Goal: Check status

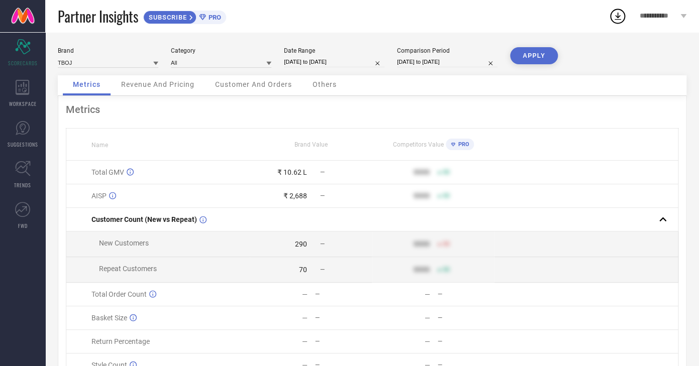
click at [299, 60] on input "[DATE] to [DATE]" at bounding box center [334, 62] width 101 height 11
select select "9"
select select "2025"
select select "10"
select select "2025"
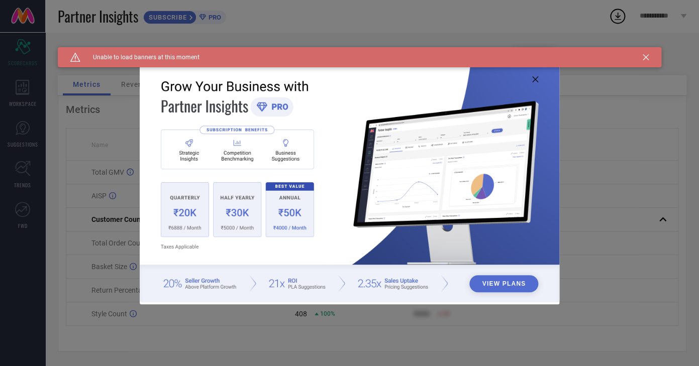
click at [647, 58] on icon at bounding box center [646, 57] width 6 height 6
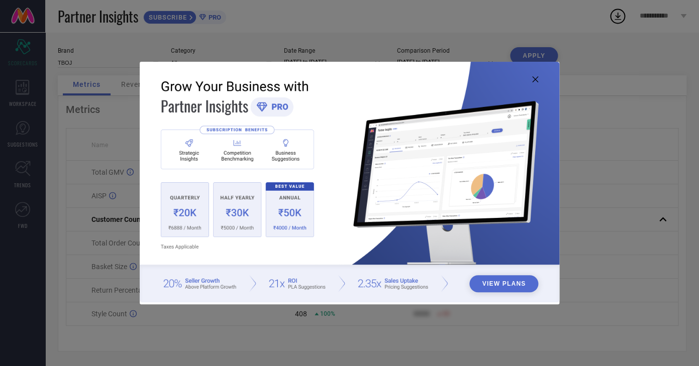
click at [535, 81] on icon at bounding box center [535, 79] width 6 height 6
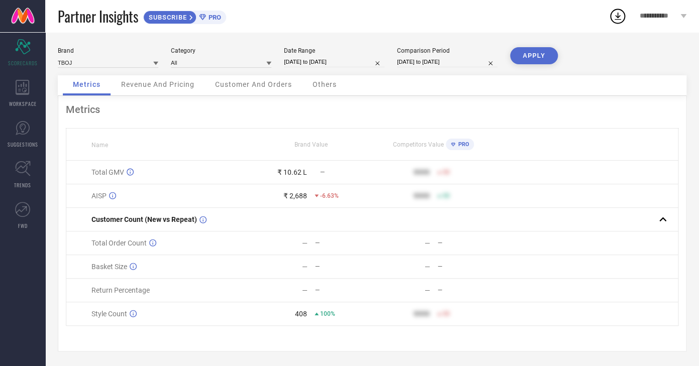
click at [312, 62] on input "[DATE] to [DATE]" at bounding box center [334, 62] width 101 height 11
select select "9"
select select "2025"
select select "10"
select select "2025"
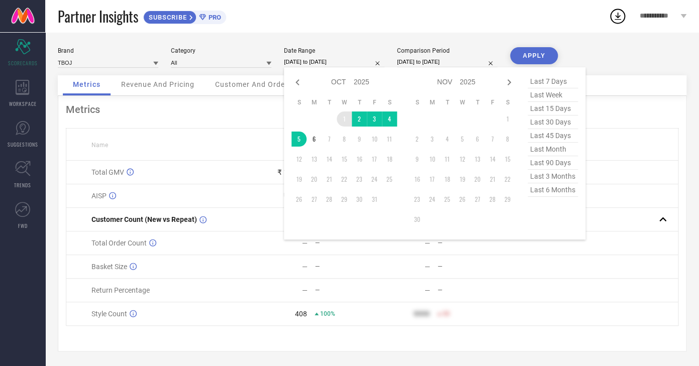
click at [342, 124] on td "1" at bounding box center [344, 119] width 15 height 15
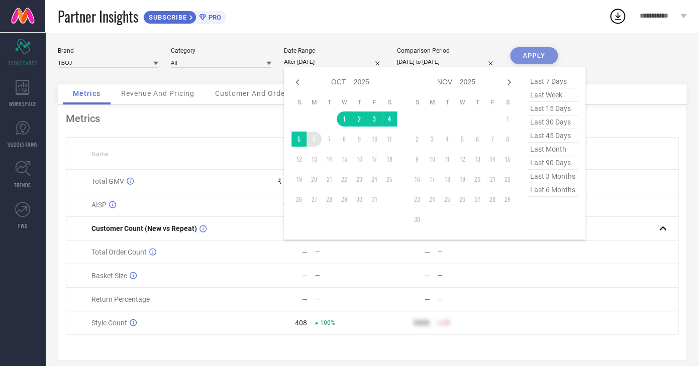
type input "01-10-2025 to 06-10-2025"
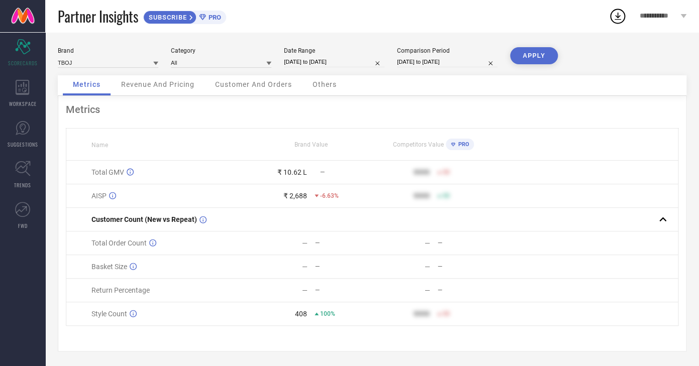
click at [526, 62] on button "APPLY" at bounding box center [534, 55] width 48 height 17
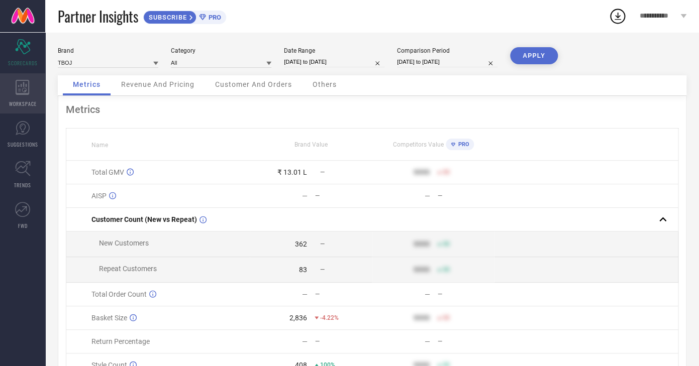
click at [31, 97] on div "WORKSPACE" at bounding box center [22, 93] width 45 height 40
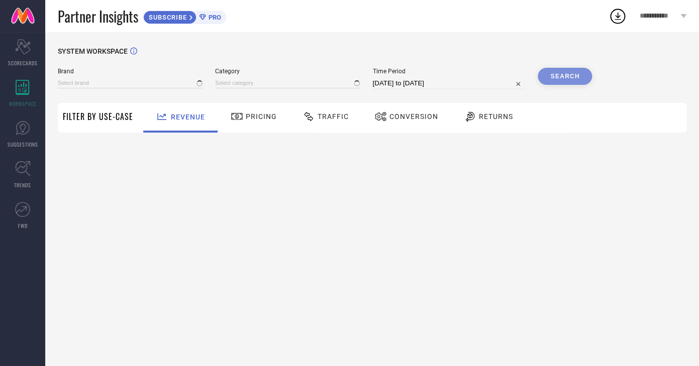
type input "TBOJ"
type input "All"
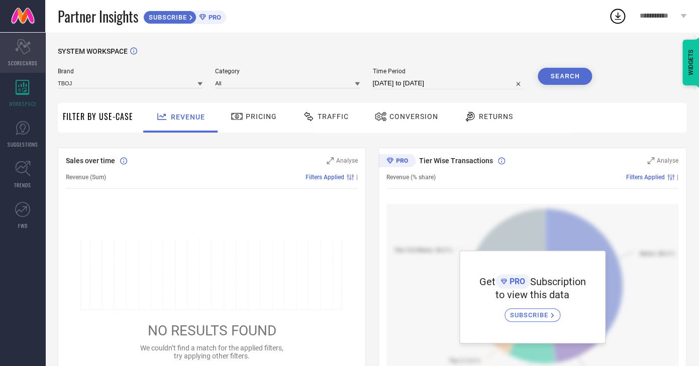
click at [29, 52] on icon "Scorecard" at bounding box center [23, 46] width 16 height 15
